Goal: Task Accomplishment & Management: Manage account settings

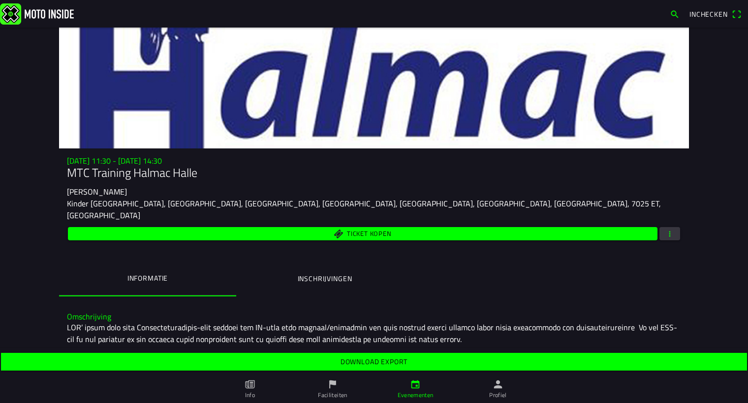
scroll to position [44, 0]
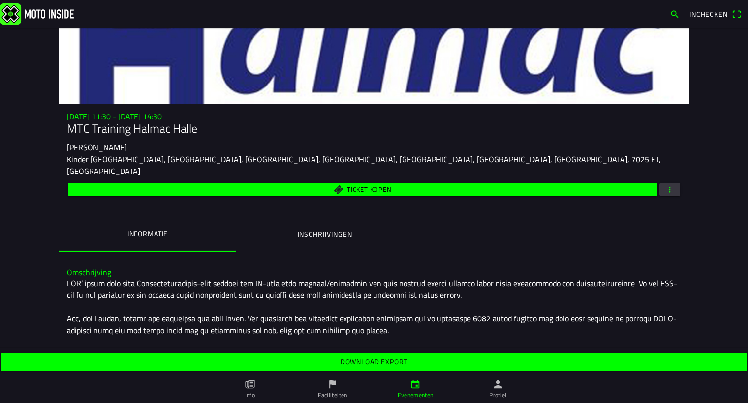
click at [665, 183] on span "button" at bounding box center [669, 189] width 9 height 13
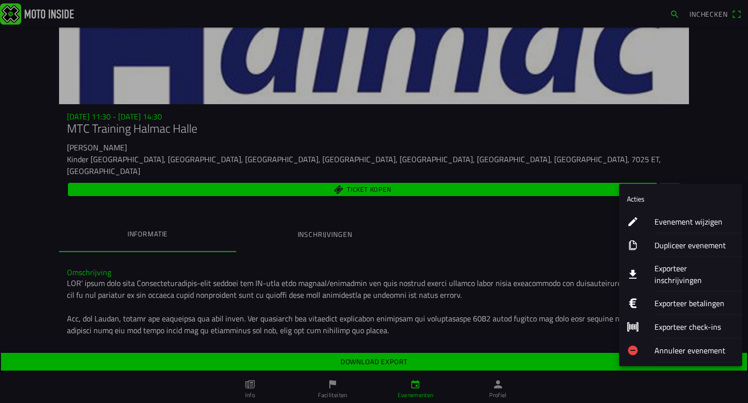
click at [678, 223] on ion-label "Evenement wijzigen" at bounding box center [694, 222] width 80 height 12
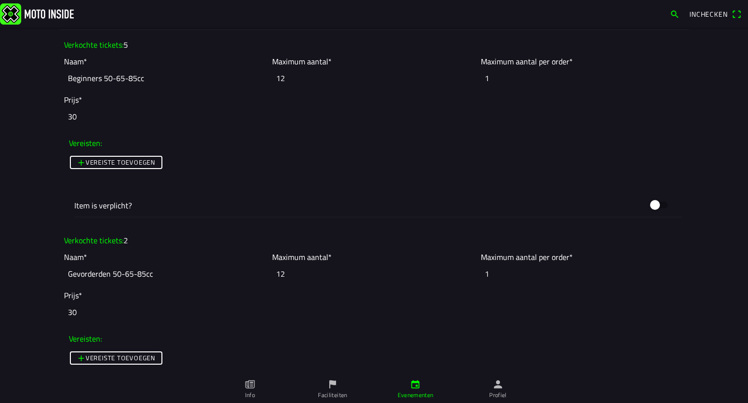
scroll to position [760, 0]
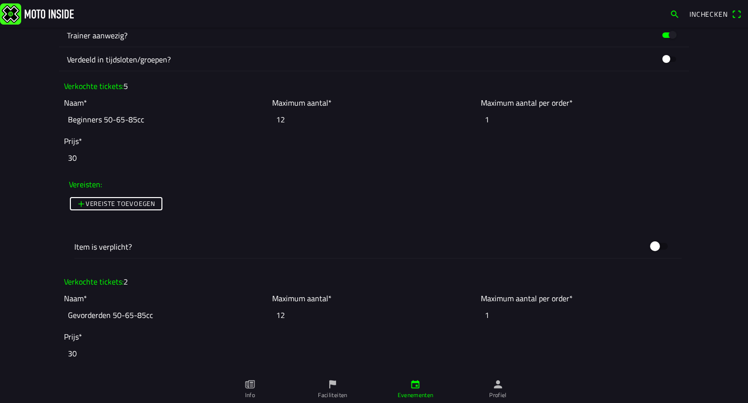
drag, startPoint x: 281, startPoint y: 120, endPoint x: 272, endPoint y: 118, distance: 9.2
click at [272, 118] on input "12" at bounding box center [373, 120] width 203 height 22
type input "5"
click at [276, 311] on input "12" at bounding box center [373, 315] width 203 height 22
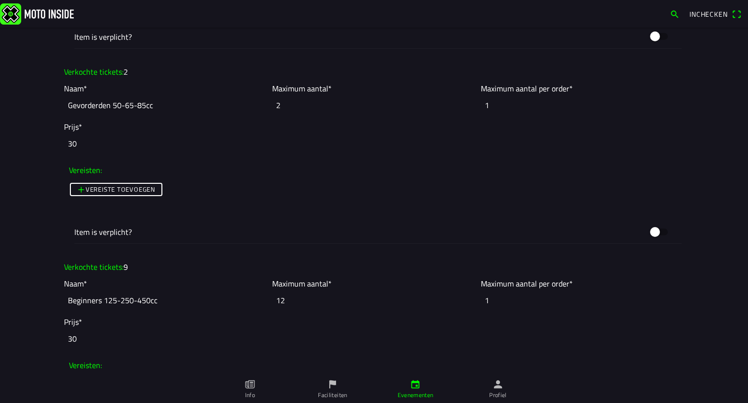
scroll to position [1028, 0]
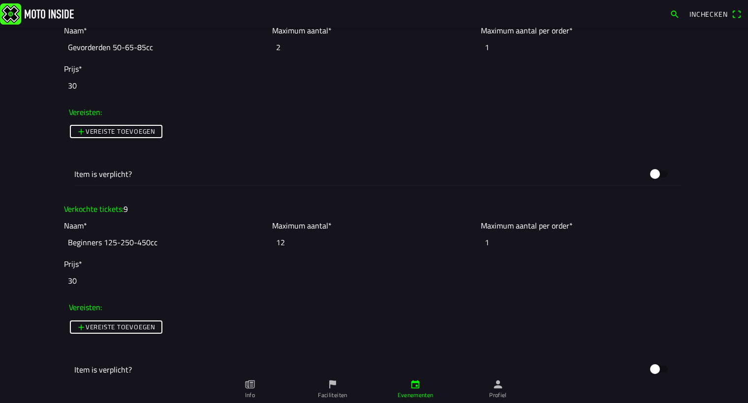
type input "2"
drag, startPoint x: 284, startPoint y: 242, endPoint x: 270, endPoint y: 242, distance: 13.8
click at [272, 242] on input "12" at bounding box center [373, 243] width 203 height 22
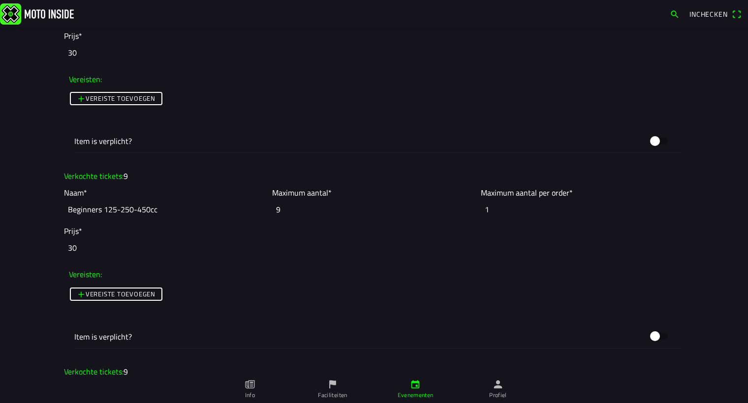
scroll to position [1162, 0]
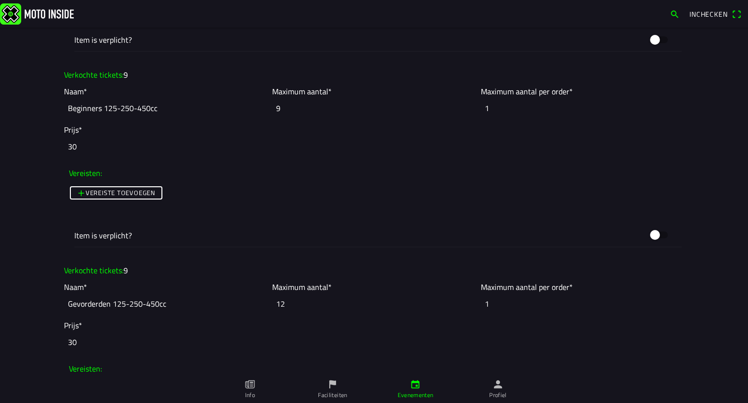
type input "9"
drag, startPoint x: 282, startPoint y: 301, endPoint x: 270, endPoint y: 301, distance: 11.8
click at [272, 301] on input "12" at bounding box center [373, 304] width 203 height 22
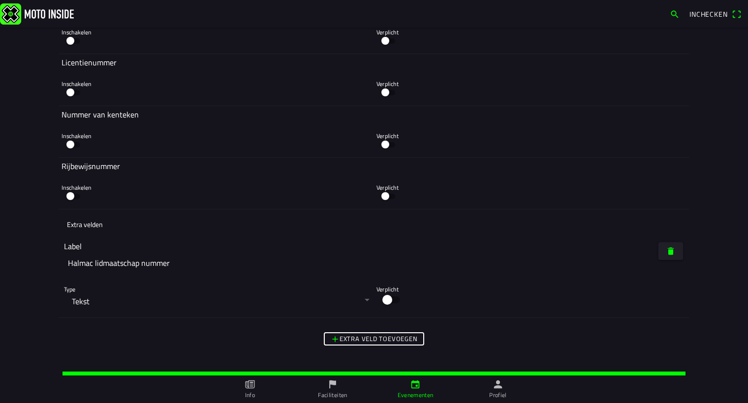
scroll to position [2794, 0]
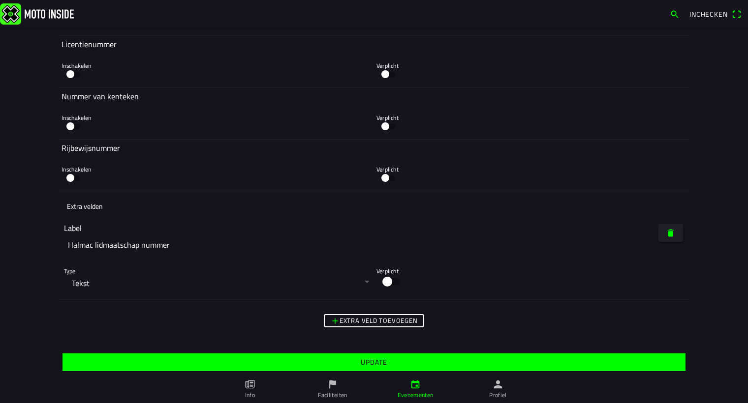
type input "9"
click at [0, 0] on slot "Update" at bounding box center [0, 0] width 0 height 0
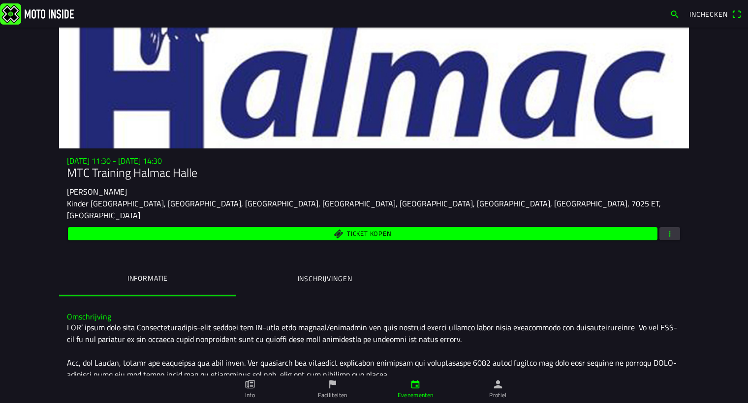
click at [667, 227] on span "button" at bounding box center [669, 233] width 9 height 13
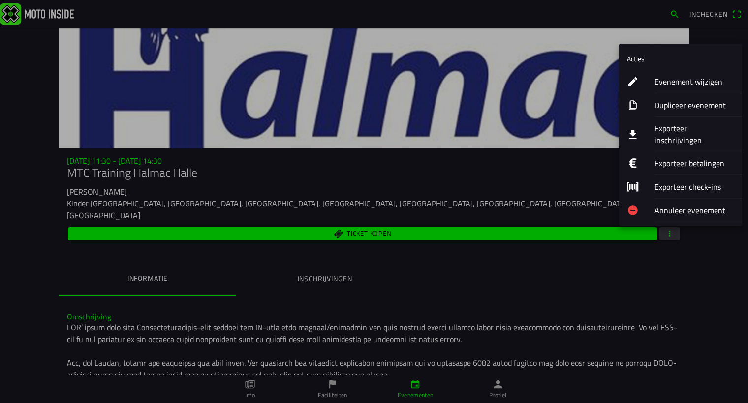
click at [668, 124] on ion-label "Exporteer inschrijvingen" at bounding box center [694, 134] width 80 height 24
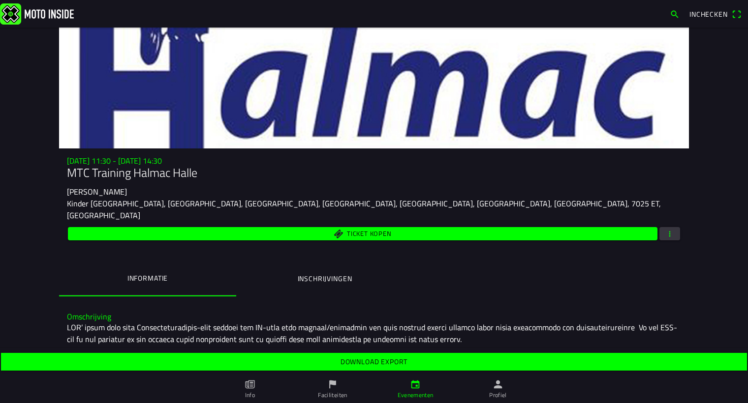
click at [366, 356] on span "Download export" at bounding box center [373, 362] width 730 height 18
